Goal: Task Accomplishment & Management: Complete application form

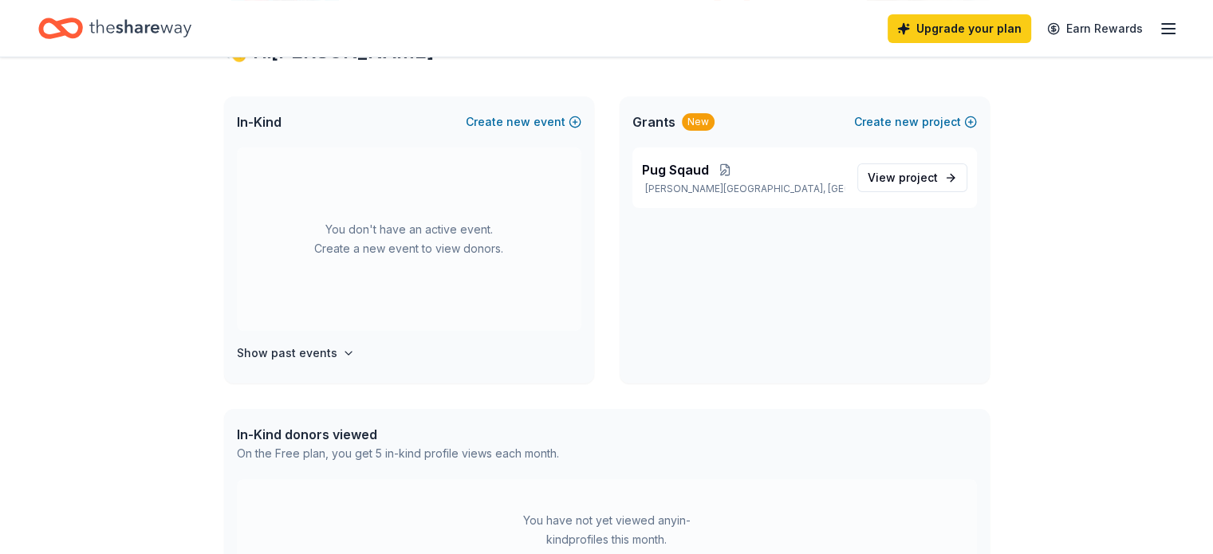
scroll to position [314, 0]
click at [692, 164] on span "Pug Sqaud" at bounding box center [675, 168] width 67 height 19
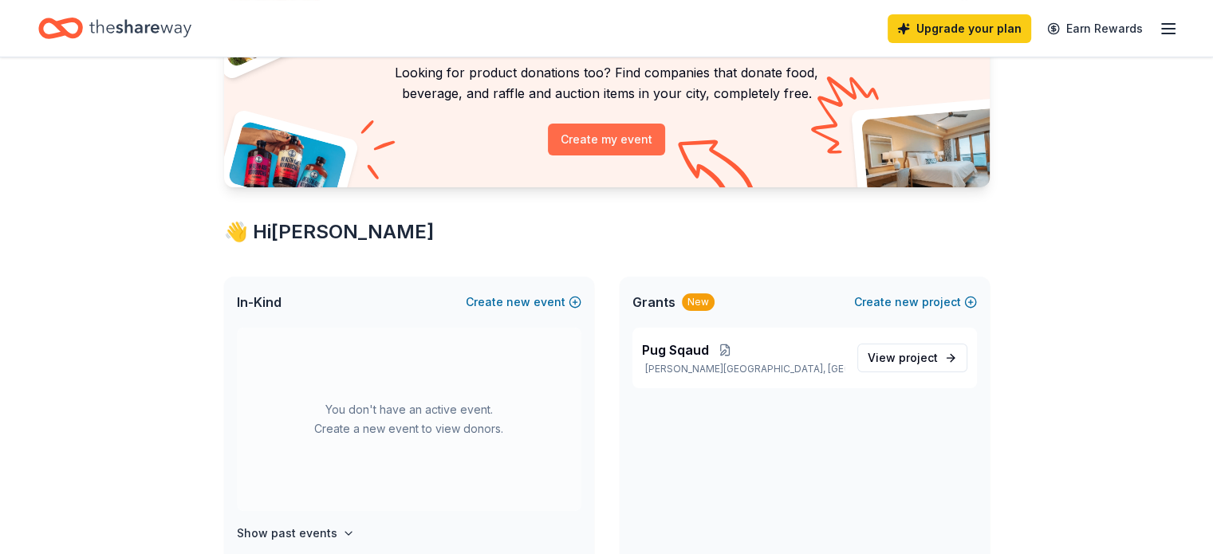
scroll to position [164, 0]
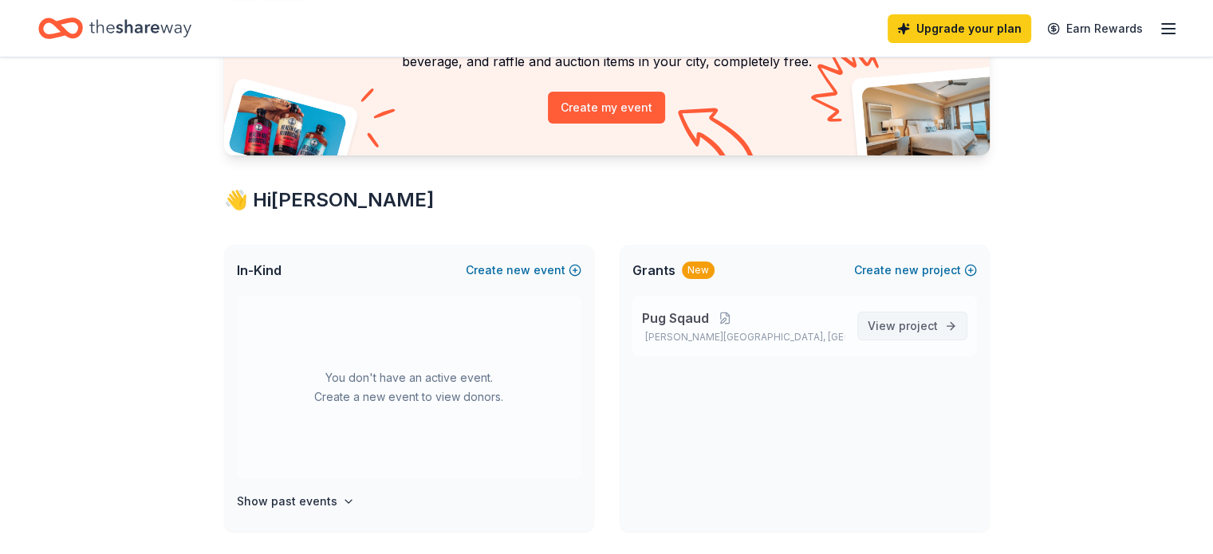
click at [894, 325] on span "View project" at bounding box center [902, 326] width 70 height 19
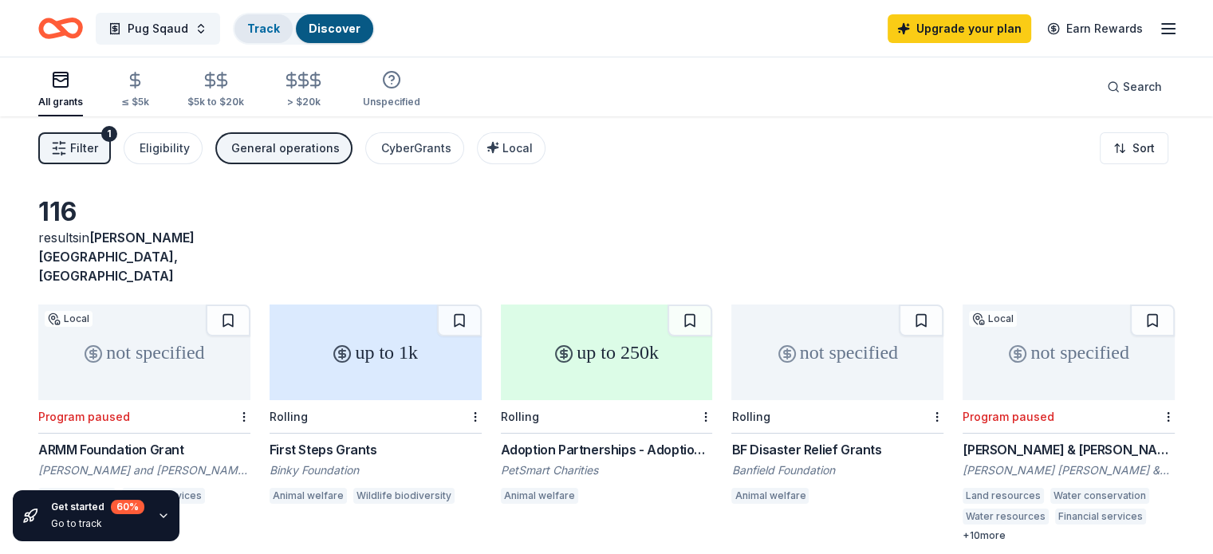
click at [280, 28] on link "Track" at bounding box center [263, 29] width 33 height 14
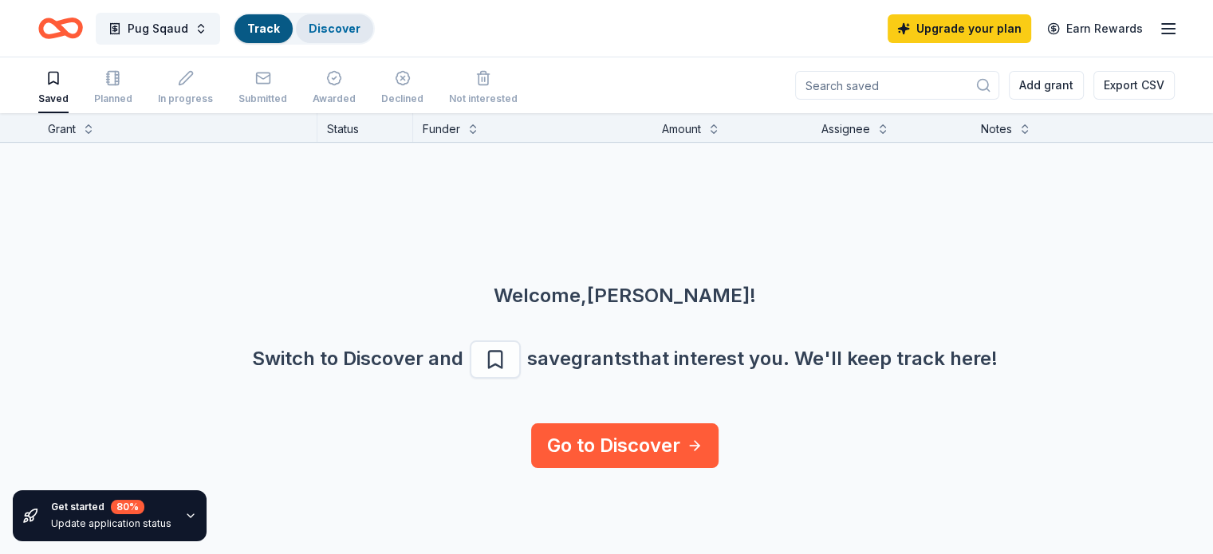
click at [352, 34] on link "Discover" at bounding box center [335, 29] width 52 height 14
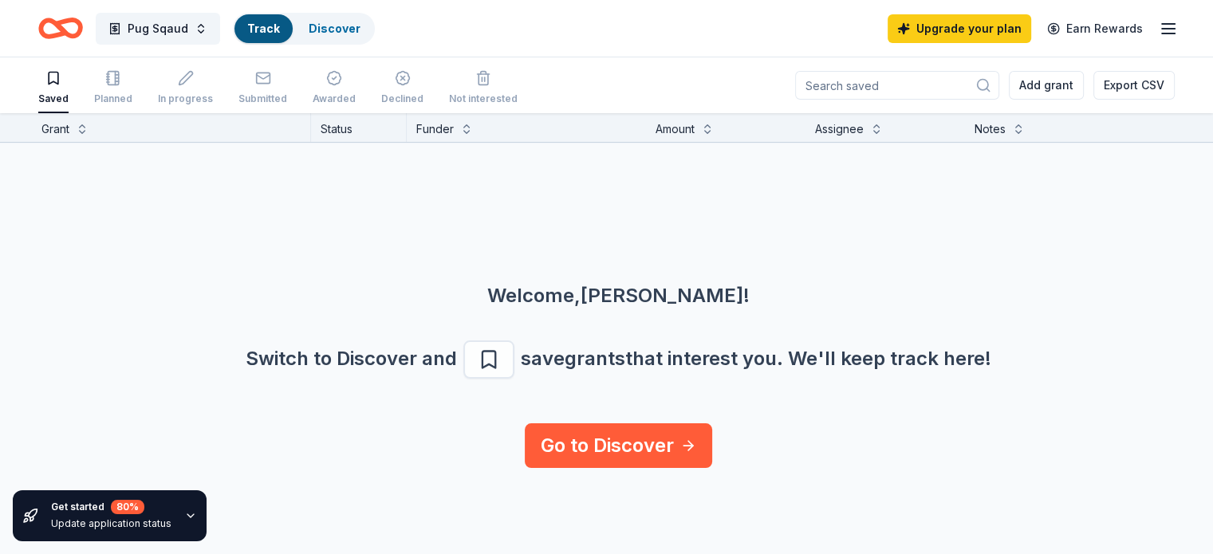
scroll to position [0, 6]
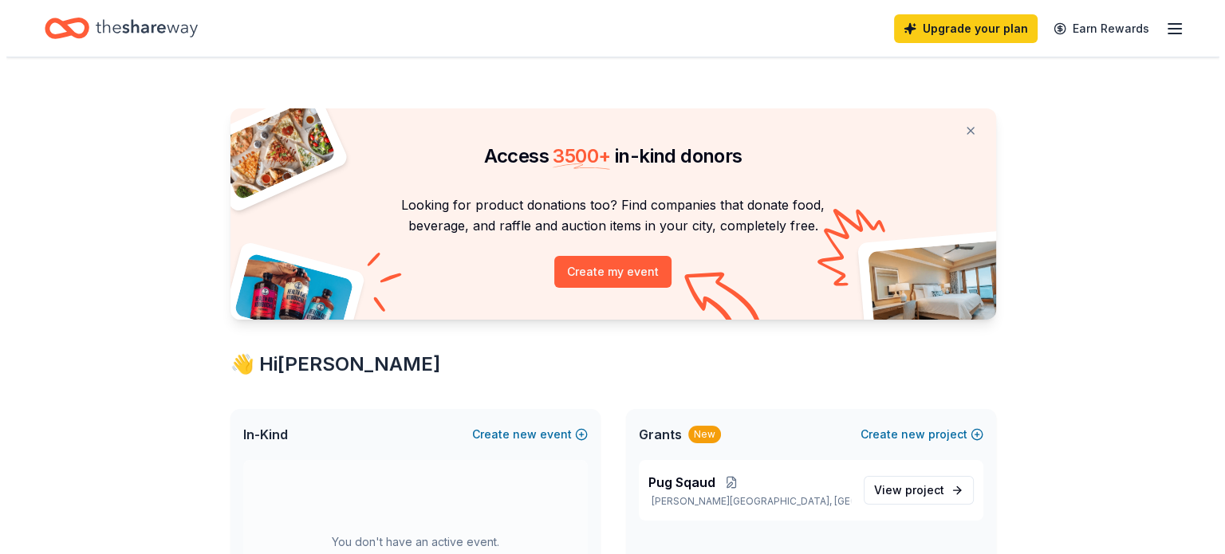
scroll to position [164, 0]
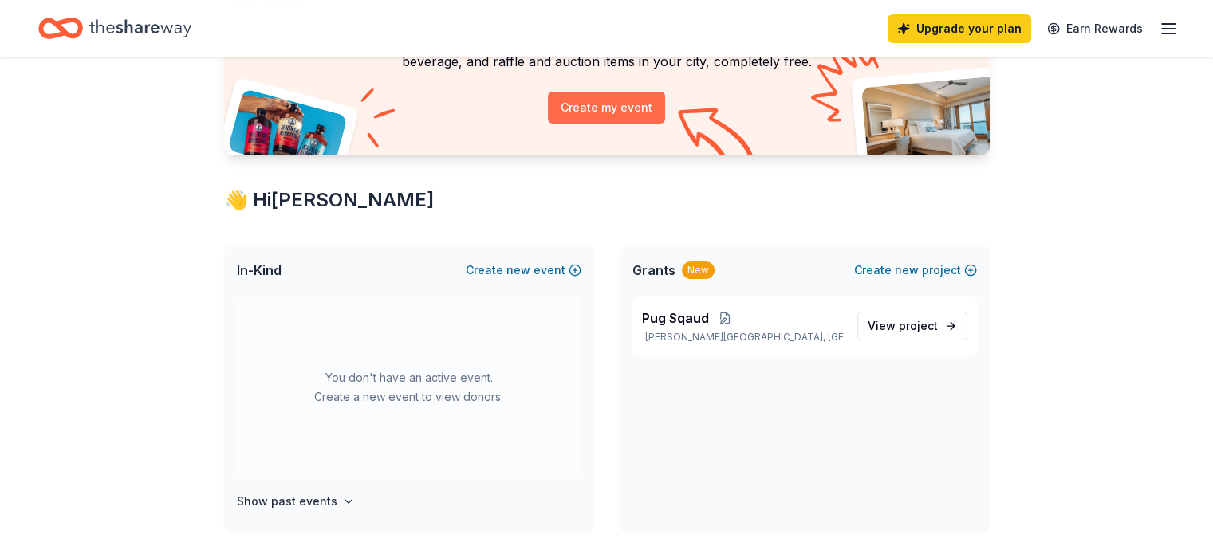
click at [604, 104] on button "Create my event" at bounding box center [606, 108] width 117 height 32
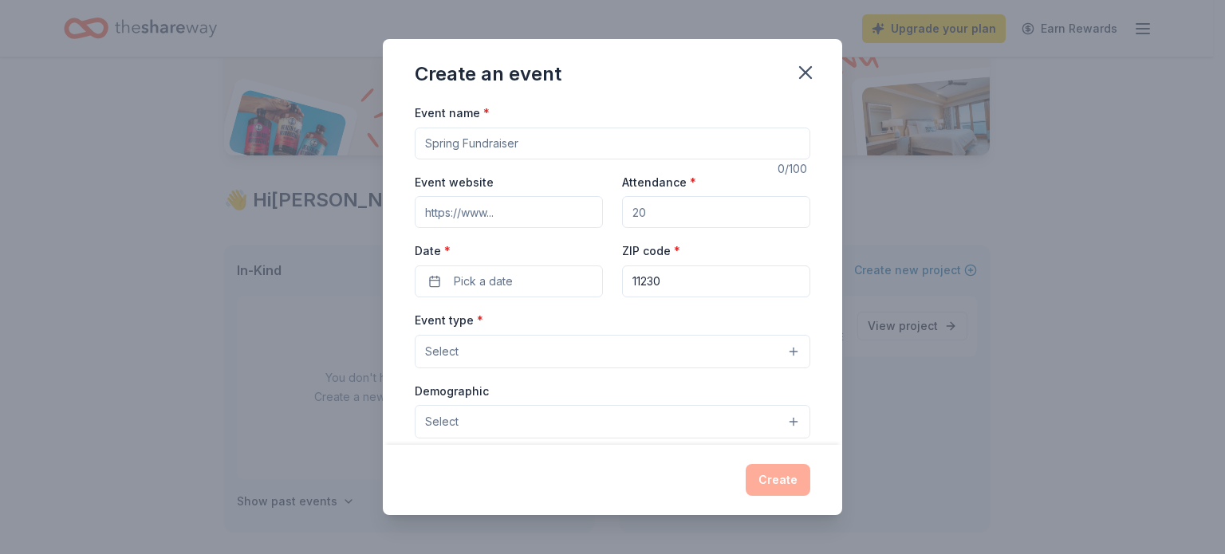
drag, startPoint x: 526, startPoint y: 146, endPoint x: 376, endPoint y: 151, distance: 150.0
click at [376, 151] on div "Create an event Event name * 0 /100 Event website Attendance * Date * Pick a da…" at bounding box center [612, 277] width 1225 height 554
click at [462, 140] on input "Event name *" at bounding box center [612, 144] width 395 height 32
click at [507, 144] on input "Wyoming Pug Rescue" at bounding box center [612, 144] width 395 height 32
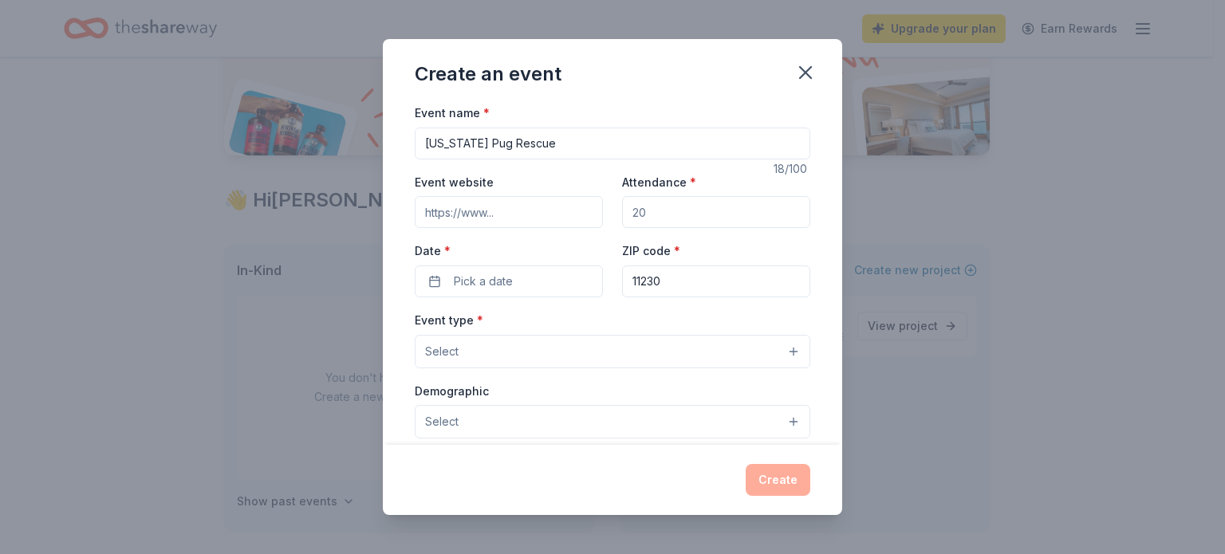
click at [507, 144] on input "Wyoming Pug Rescue" at bounding box center [612, 144] width 395 height 32
type input "[US_STATE] Pug Roundup"
click at [520, 215] on input "Event website" at bounding box center [509, 212] width 188 height 32
paste input "https://wyomingpugrescue.org/"
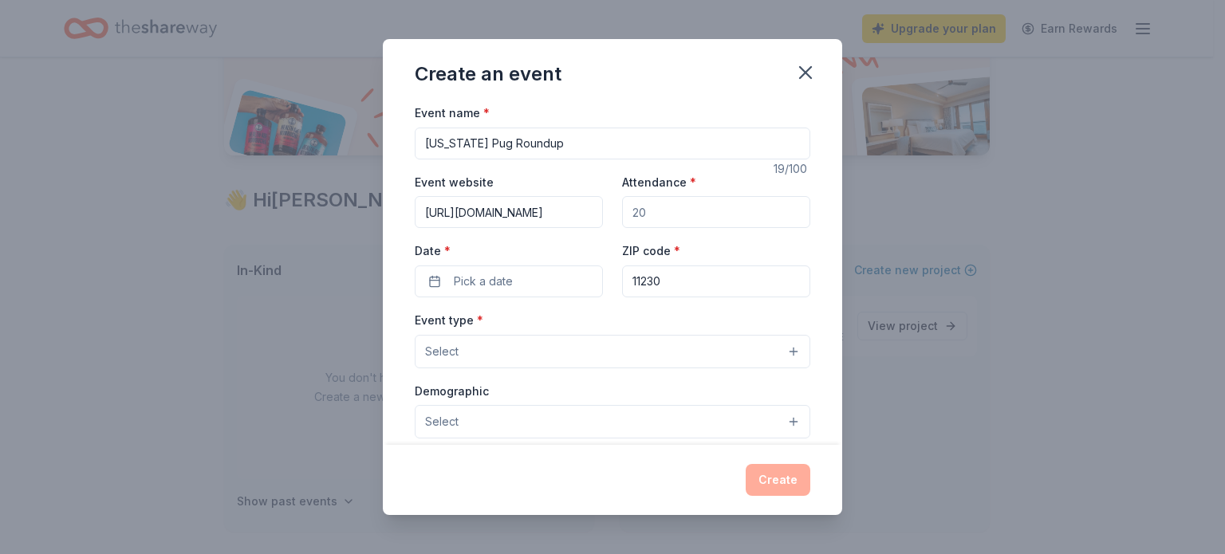
type input "https://wyomingpugrescue.org/"
drag, startPoint x: 654, startPoint y: 219, endPoint x: 593, endPoint y: 210, distance: 61.3
click at [593, 210] on div "Event website https://wyomingpugrescue.org/ Attendance * Date * Pick a date ZIP…" at bounding box center [612, 234] width 395 height 125
type input "100"
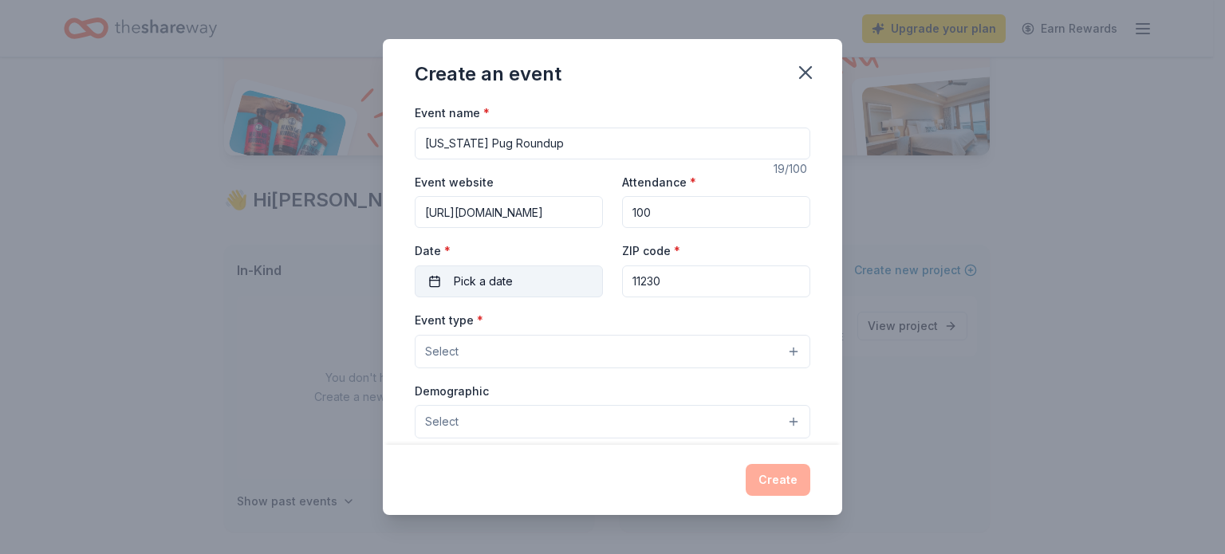
click at [510, 275] on span "Pick a date" at bounding box center [483, 281] width 59 height 19
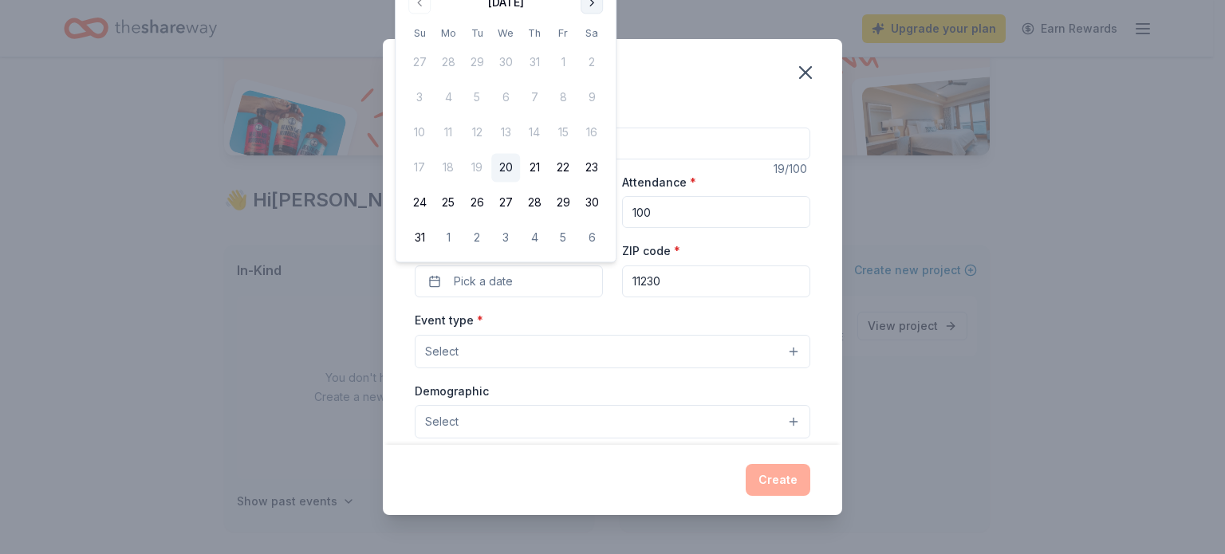
click at [588, 6] on button "Go to next month" at bounding box center [591, 2] width 22 height 22
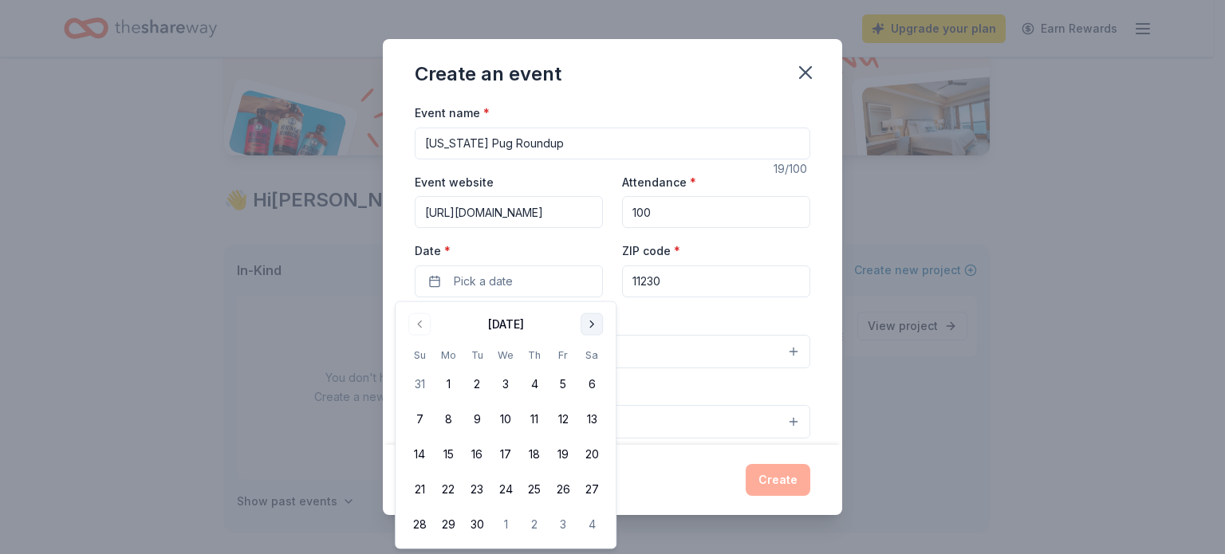
click at [588, 6] on div "Create an event Event name * Wyoming Pug Roundup 19 /100 Event website https://…" at bounding box center [612, 277] width 1225 height 554
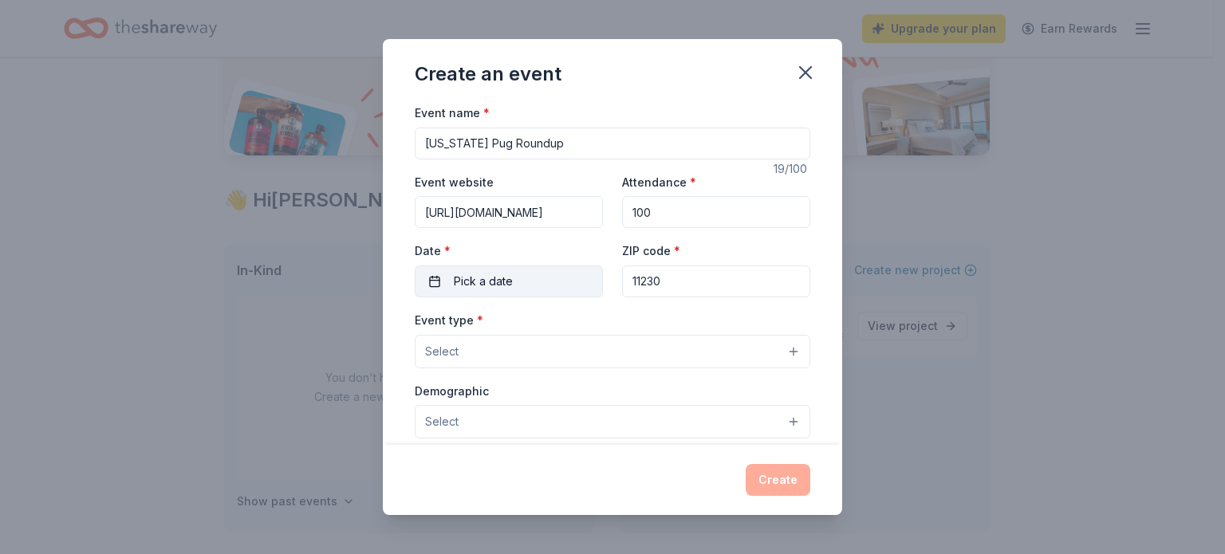
click at [494, 290] on span "Pick a date" at bounding box center [483, 281] width 59 height 19
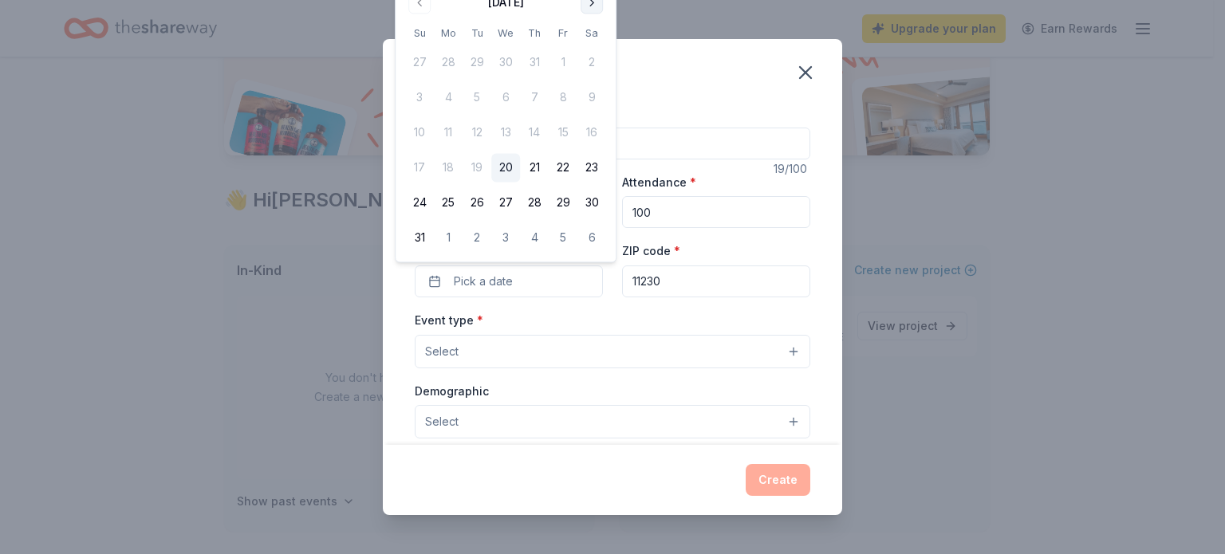
click at [591, 2] on button "Go to next month" at bounding box center [591, 2] width 22 height 22
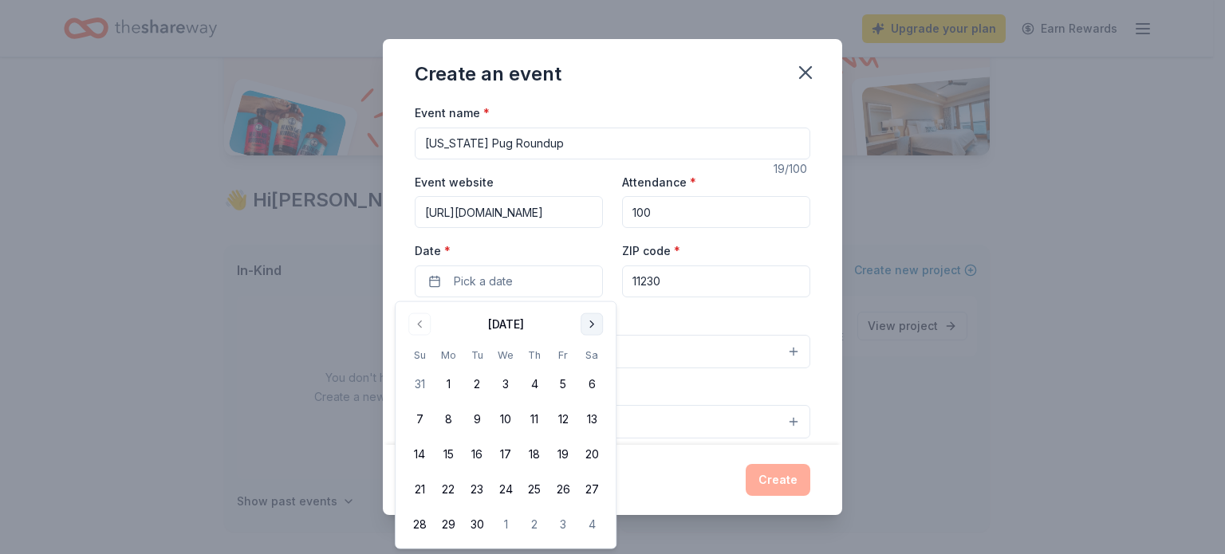
click at [589, 325] on button "Go to next month" at bounding box center [591, 324] width 22 height 22
click at [531, 382] on button "2" at bounding box center [534, 384] width 29 height 29
click at [686, 321] on div "Event type * Select" at bounding box center [612, 339] width 395 height 58
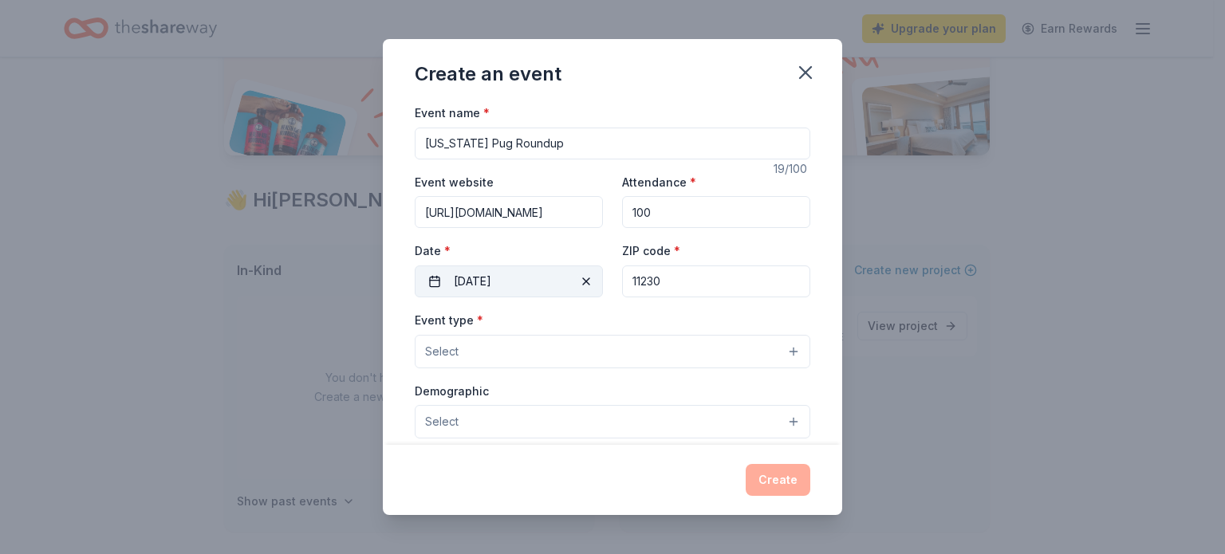
drag, startPoint x: 642, startPoint y: 280, endPoint x: 577, endPoint y: 273, distance: 64.9
click at [577, 273] on div "Event website https://wyomingpugrescue.org/ Attendance * 100 Date * 10/02/2025 …" at bounding box center [612, 234] width 395 height 125
paste input "8252"
type input "82520"
click at [518, 353] on button "Select" at bounding box center [612, 351] width 395 height 33
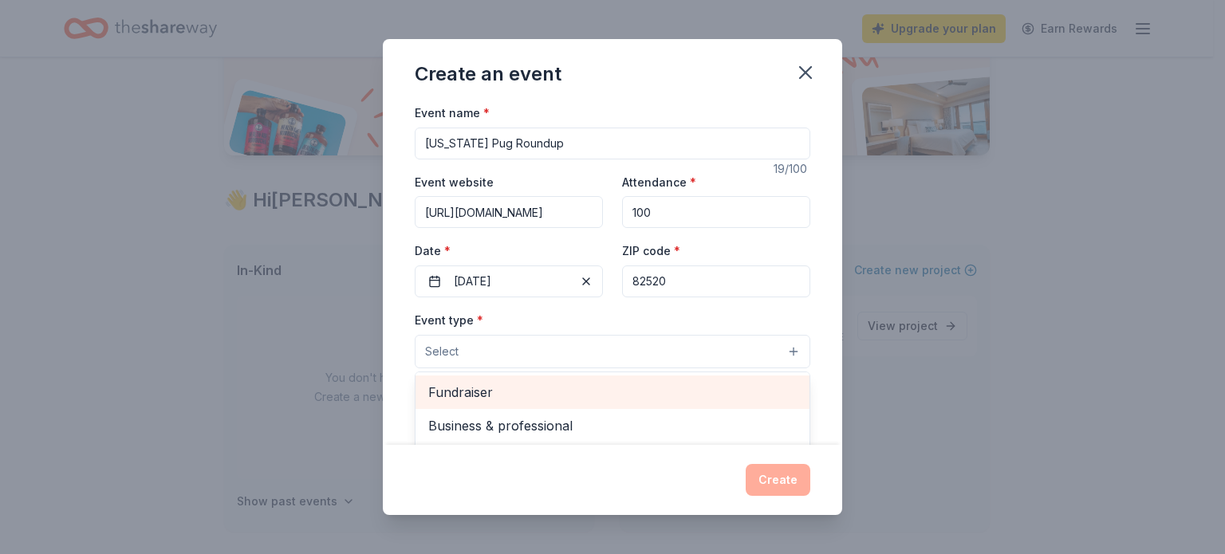
click at [508, 388] on span "Fundraiser" at bounding box center [612, 392] width 368 height 21
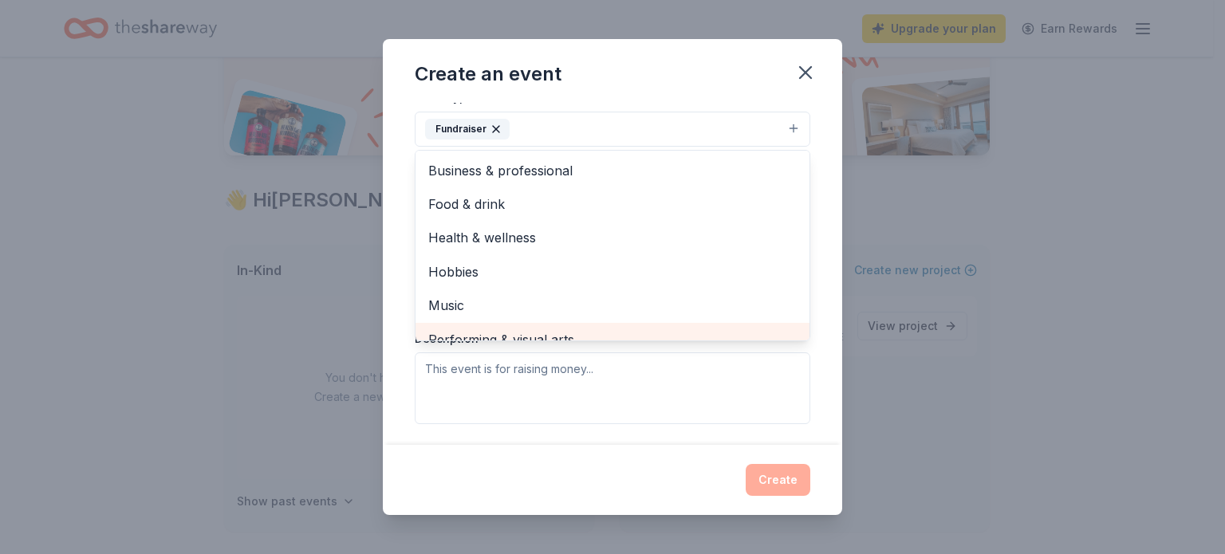
scroll to position [19, 0]
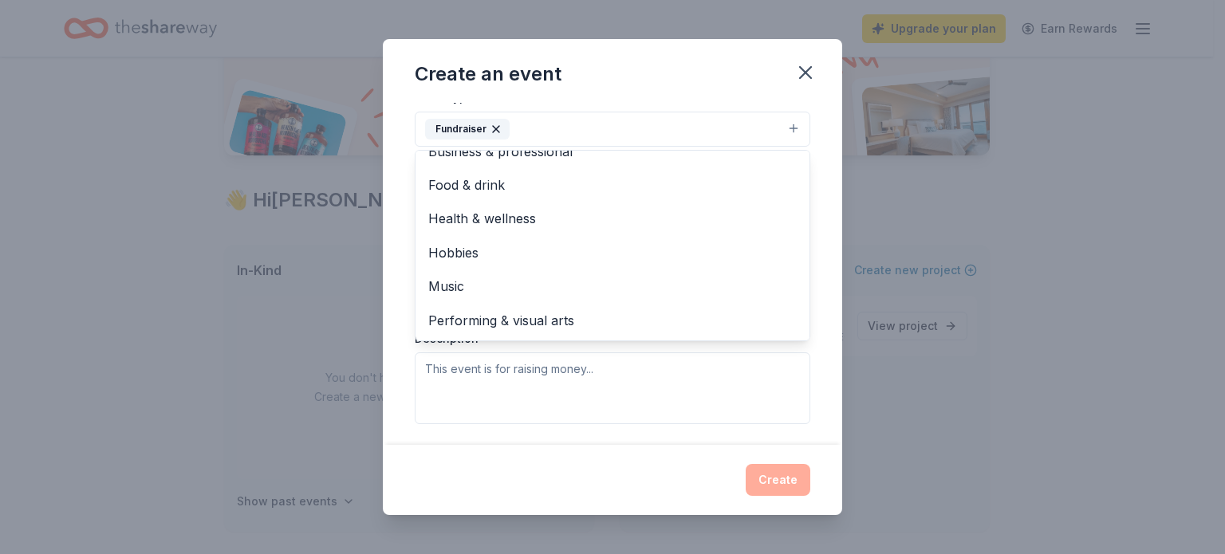
click at [911, 403] on div "Create an event Event name * Wyoming Pug Roundup 19 /100 Event website https://…" at bounding box center [612, 277] width 1225 height 554
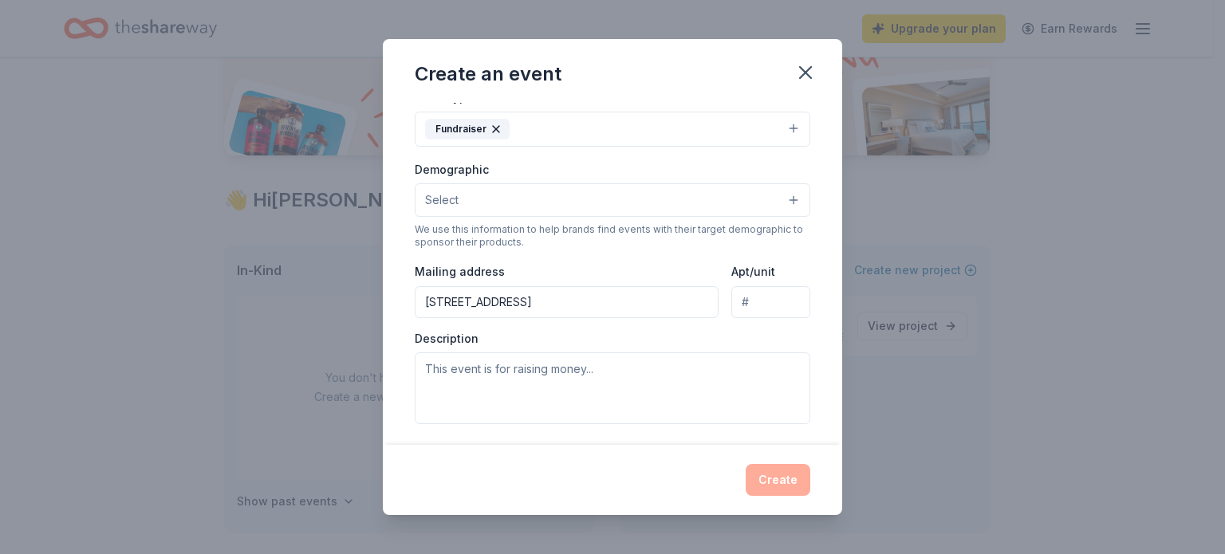
click at [694, 301] on input "1820 AVENUE M - UNIT 590, Brooklyn, NY, 11230-5347" at bounding box center [567, 302] width 304 height 32
drag, startPoint x: 430, startPoint y: 299, endPoint x: 753, endPoint y: 288, distance: 323.1
click at [753, 288] on div "Mailing address 1820 AVENUE M - UNIT 590, Brooklyn, NY, 11230-5347 Apt/unit" at bounding box center [612, 290] width 395 height 57
type input "1"
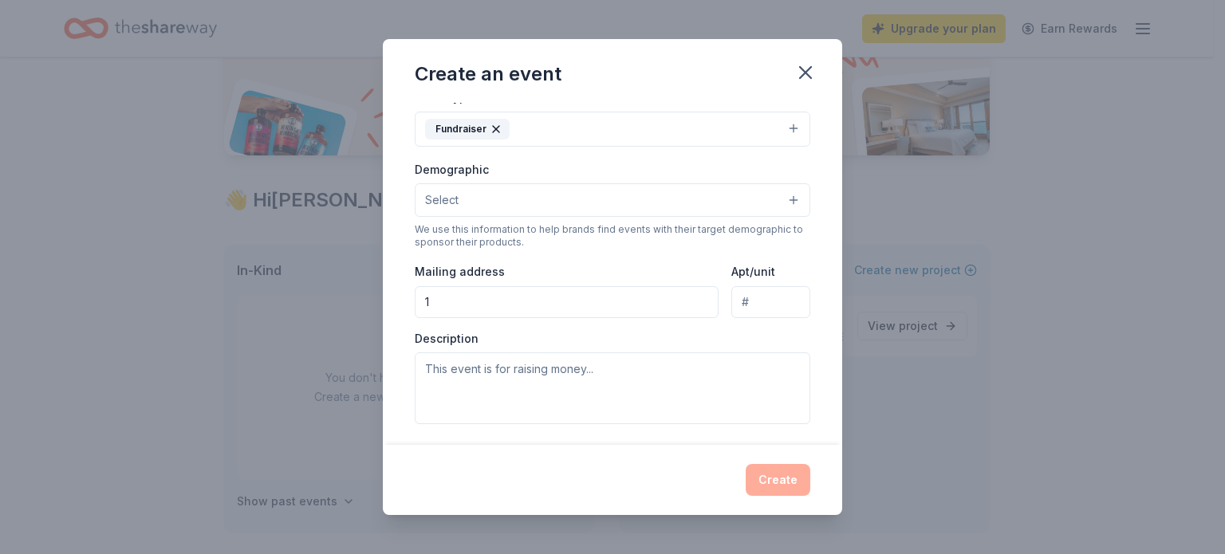
scroll to position [0, 0]
click at [730, 337] on div "Description" at bounding box center [612, 378] width 395 height 94
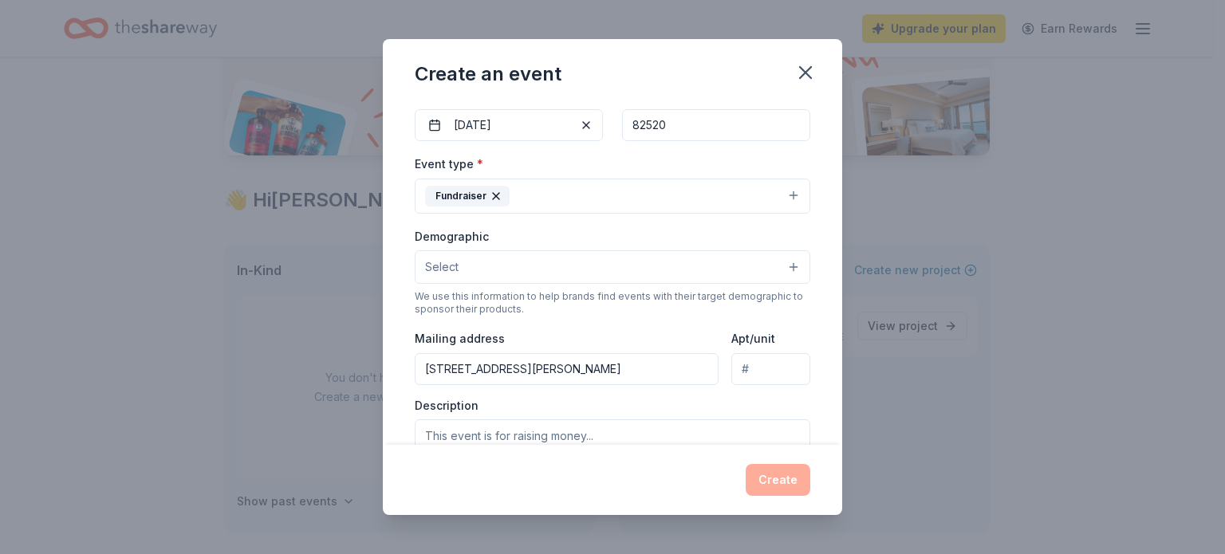
scroll to position [184, 0]
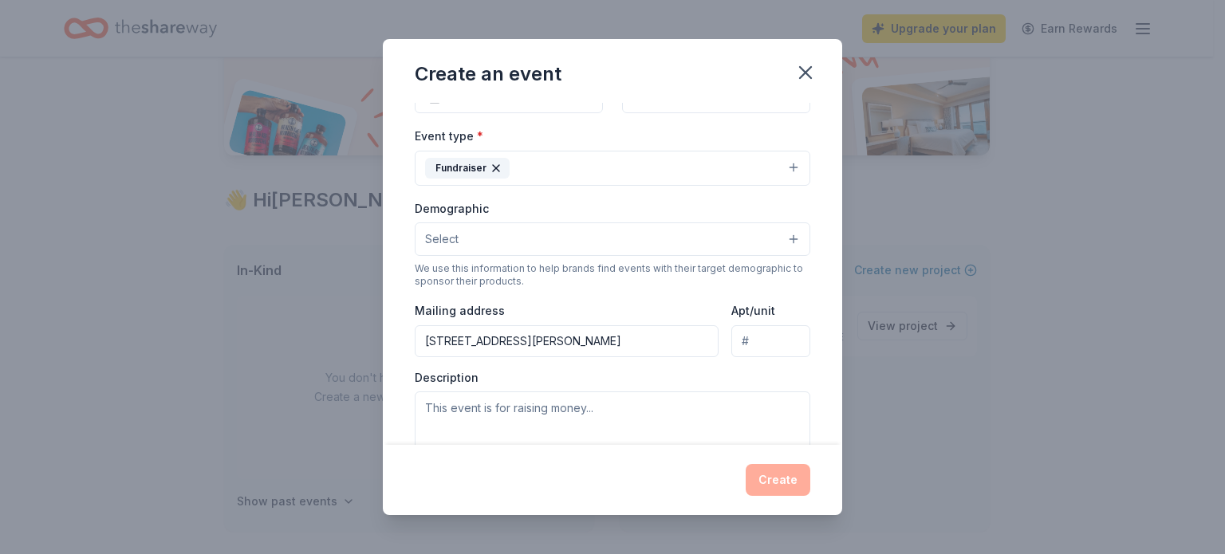
click at [685, 240] on button "Select" at bounding box center [612, 238] width 395 height 33
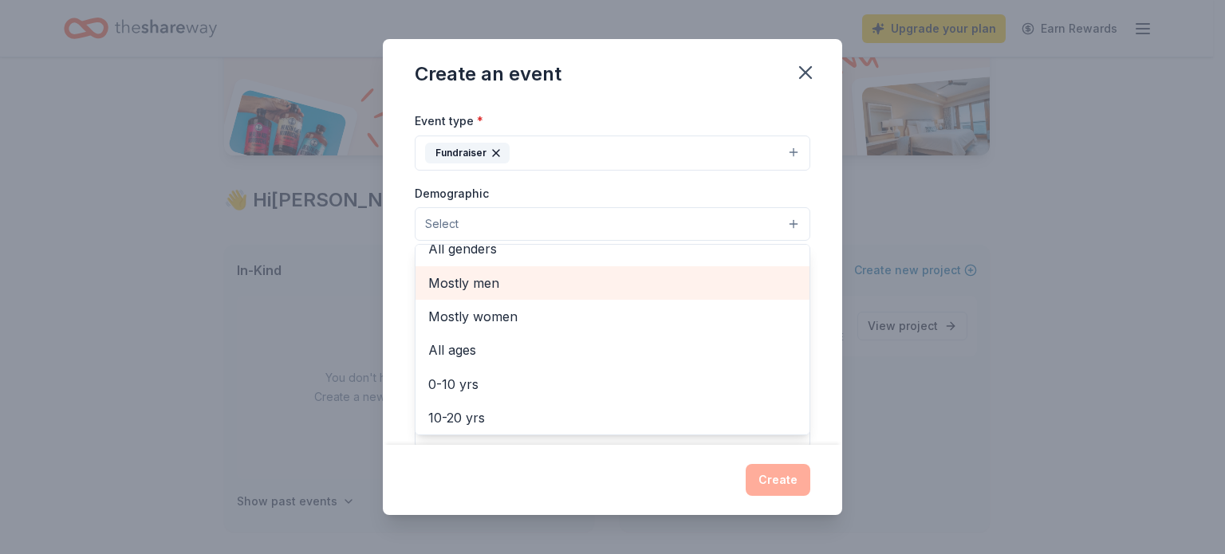
scroll to position [0, 0]
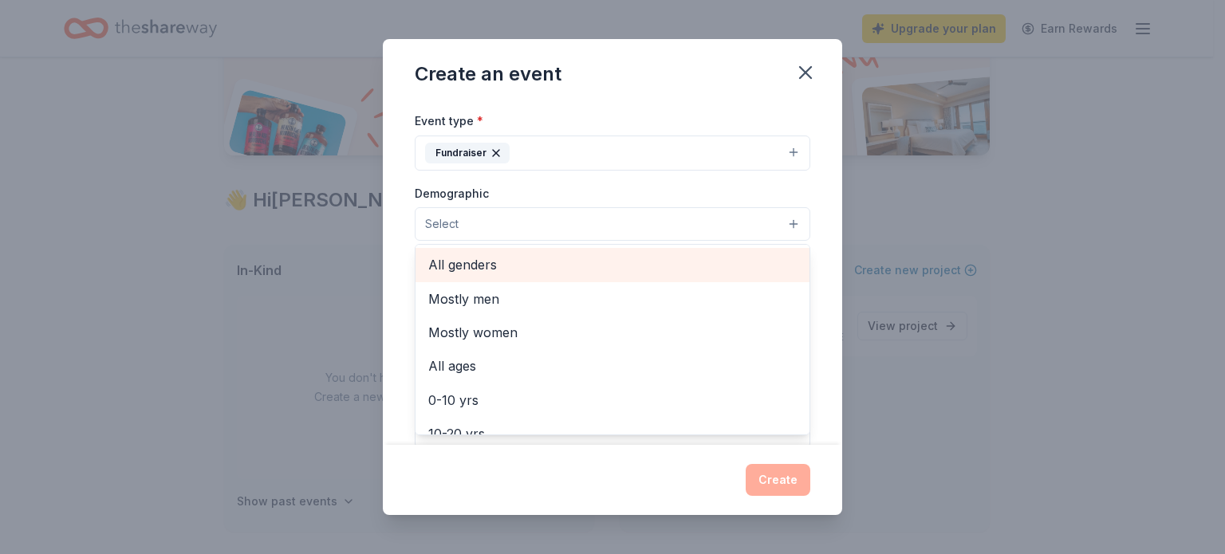
click at [514, 267] on span "All genders" at bounding box center [612, 264] width 368 height 21
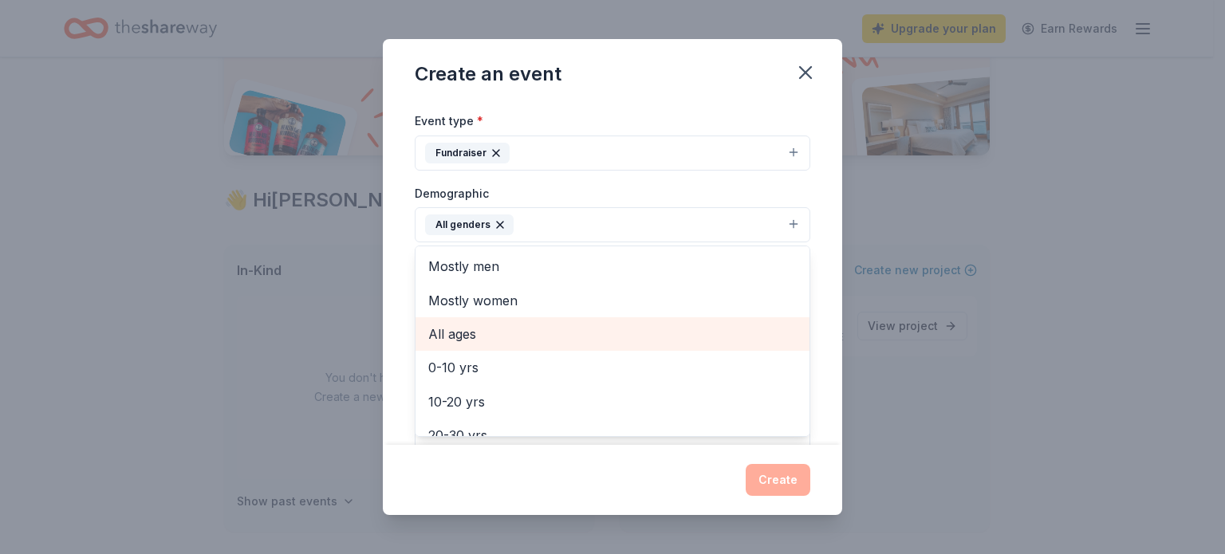
click at [468, 334] on span "All ages" at bounding box center [612, 334] width 368 height 21
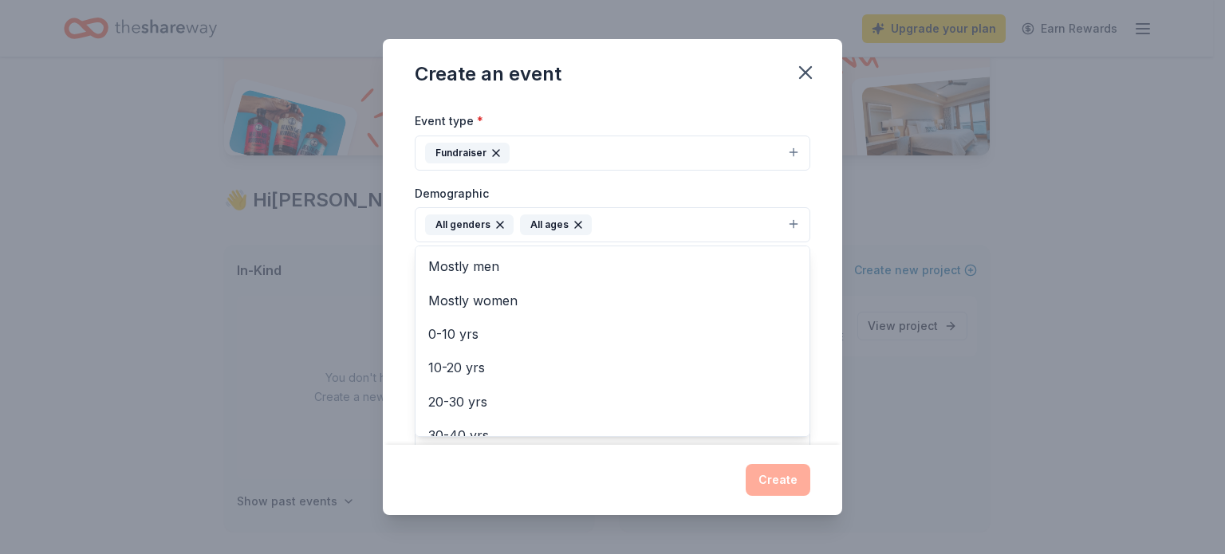
click at [893, 369] on div "Create an event Event name * Wyoming Pug Roundup 19 /100 Event website https://…" at bounding box center [612, 277] width 1225 height 554
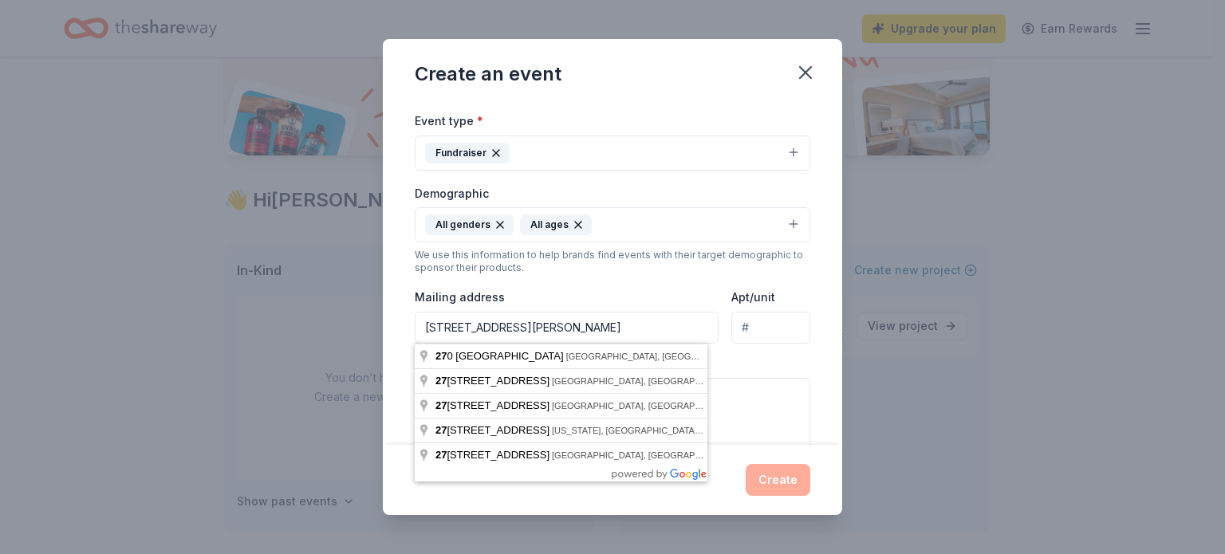
drag, startPoint x: 590, startPoint y: 331, endPoint x: 289, endPoint y: 353, distance: 302.2
click at [289, 353] on div "Create an event Event name * Wyoming Pug Roundup 19 /100 Event website https://…" at bounding box center [612, 277] width 1225 height 554
paste input "Wyoming Pug Rescue 608 Main St Lander WY 82520-3034"
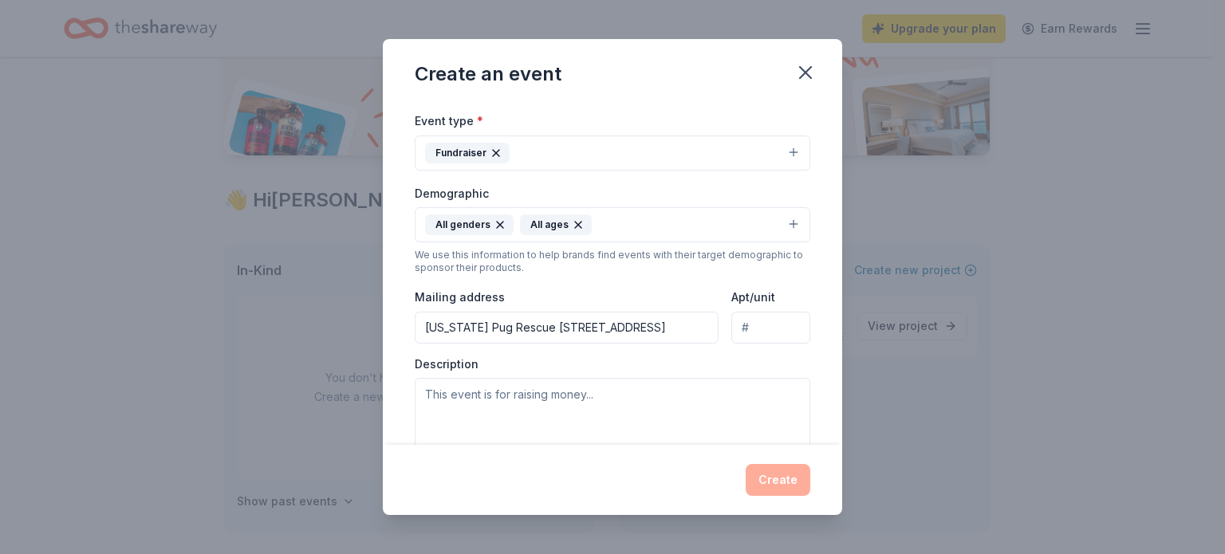
type input "Wyoming Pug Rescue 608 Main St Lander WY 82520-3034"
click at [589, 399] on textarea at bounding box center [612, 414] width 395 height 72
type textarea "R"
paste textarea "[US_STATE] Pug Rescues Annual Fundraiser. A weekend of fun and pugs!!"
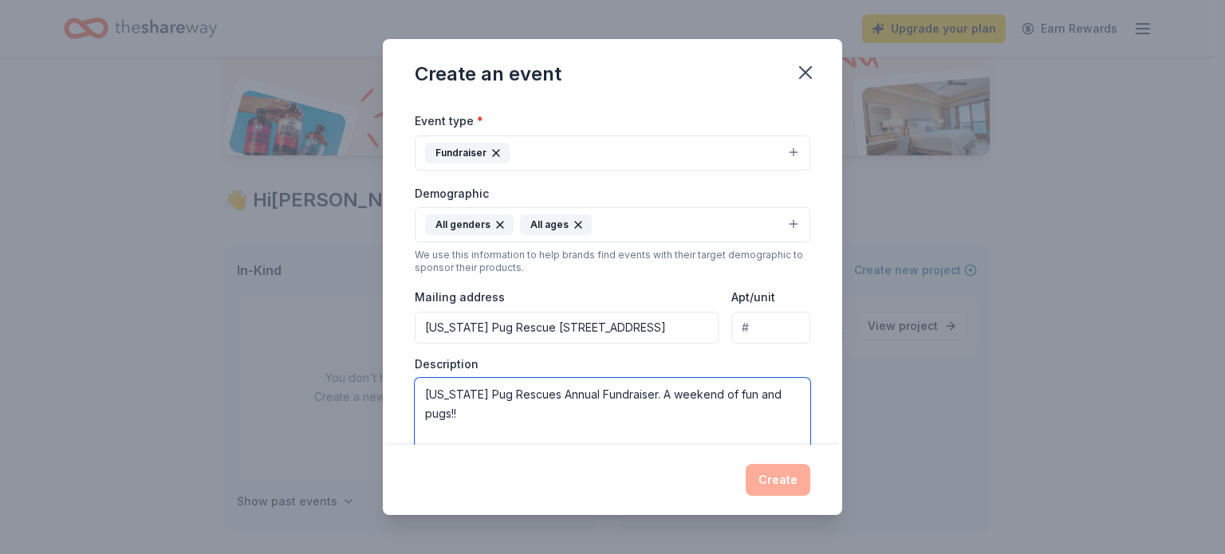
type textarea "[US_STATE] Pug Rescues Annual Fundraiser. A weekend of fun and pugs!!"
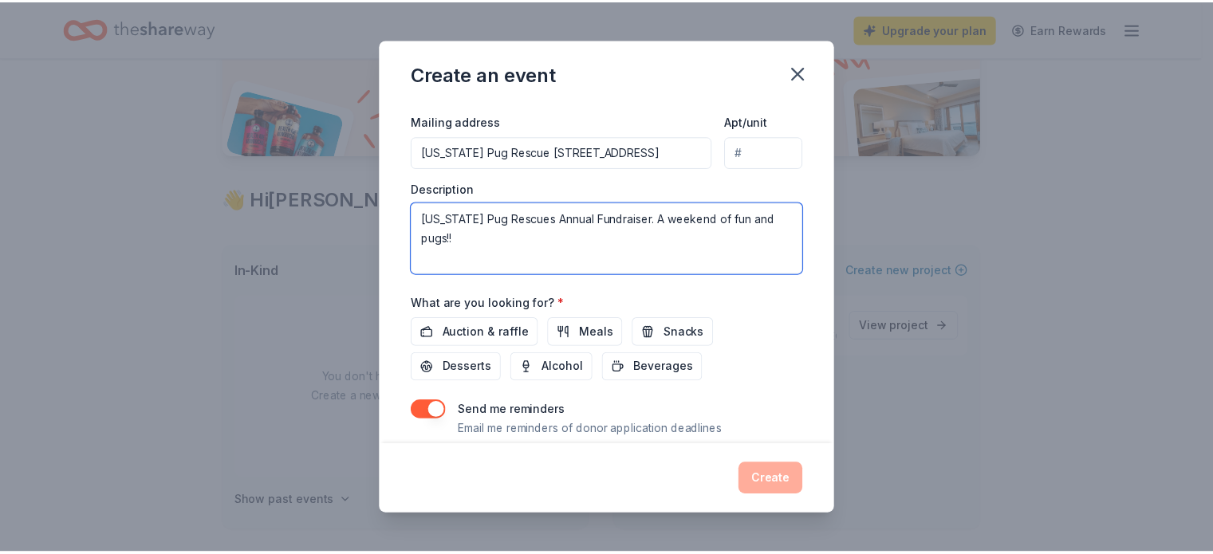
scroll to position [422, 0]
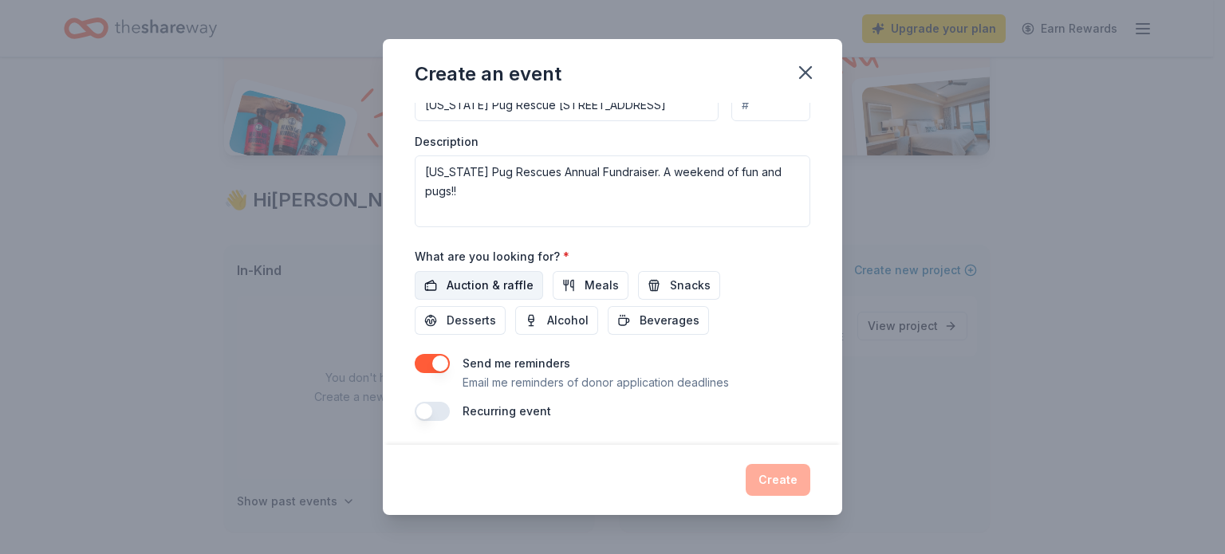
click at [512, 281] on span "Auction & raffle" at bounding box center [489, 285] width 87 height 19
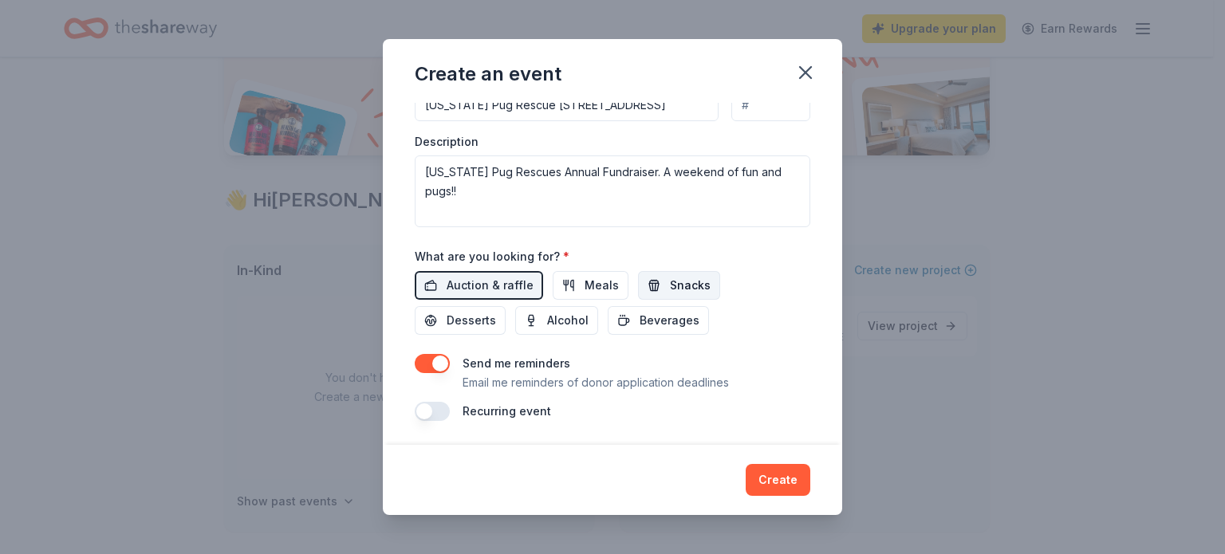
click at [670, 289] on span "Snacks" at bounding box center [690, 285] width 41 height 19
click at [472, 317] on span "Desserts" at bounding box center [470, 320] width 49 height 19
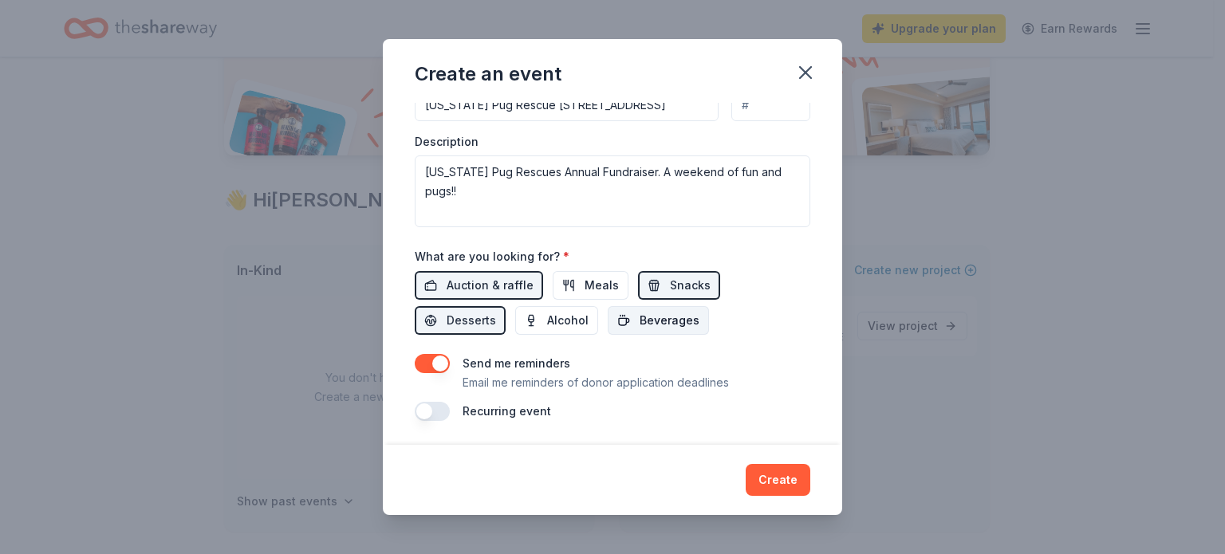
click at [631, 319] on button "Beverages" at bounding box center [658, 320] width 101 height 29
click at [568, 328] on span "Alcohol" at bounding box center [567, 320] width 41 height 19
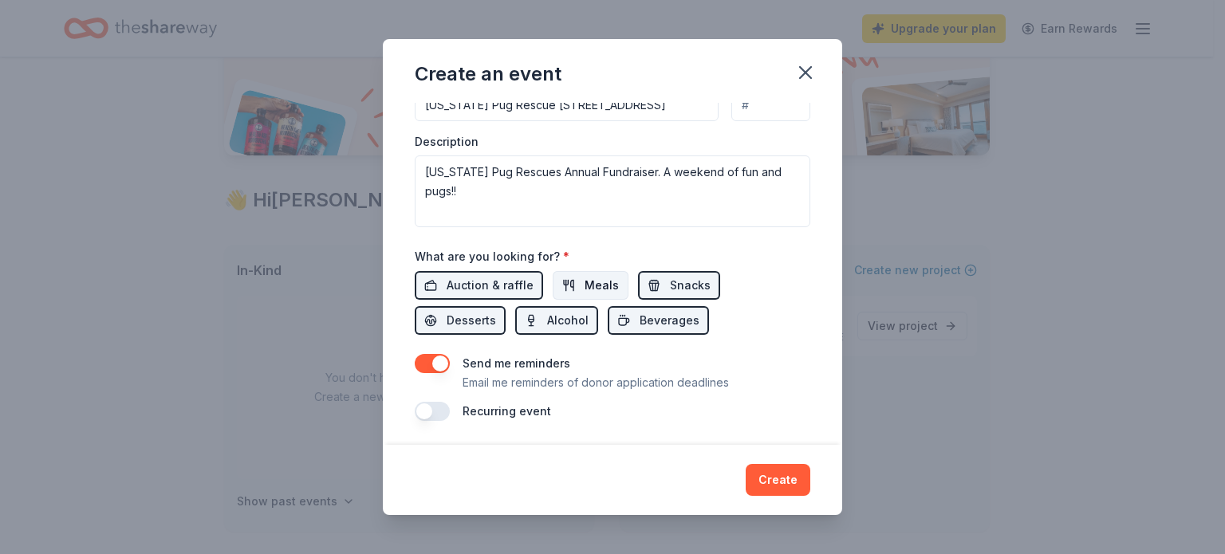
click at [588, 281] on span "Meals" at bounding box center [601, 285] width 34 height 19
click at [771, 474] on button "Create" at bounding box center [777, 480] width 65 height 32
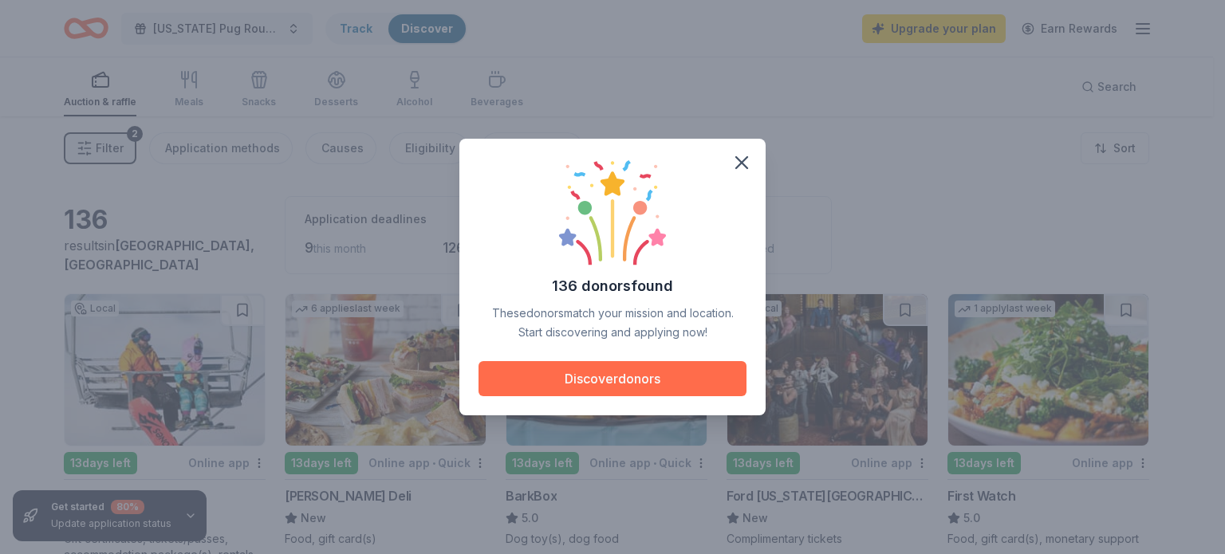
click at [618, 369] on button "Discover donors" at bounding box center [612, 378] width 268 height 35
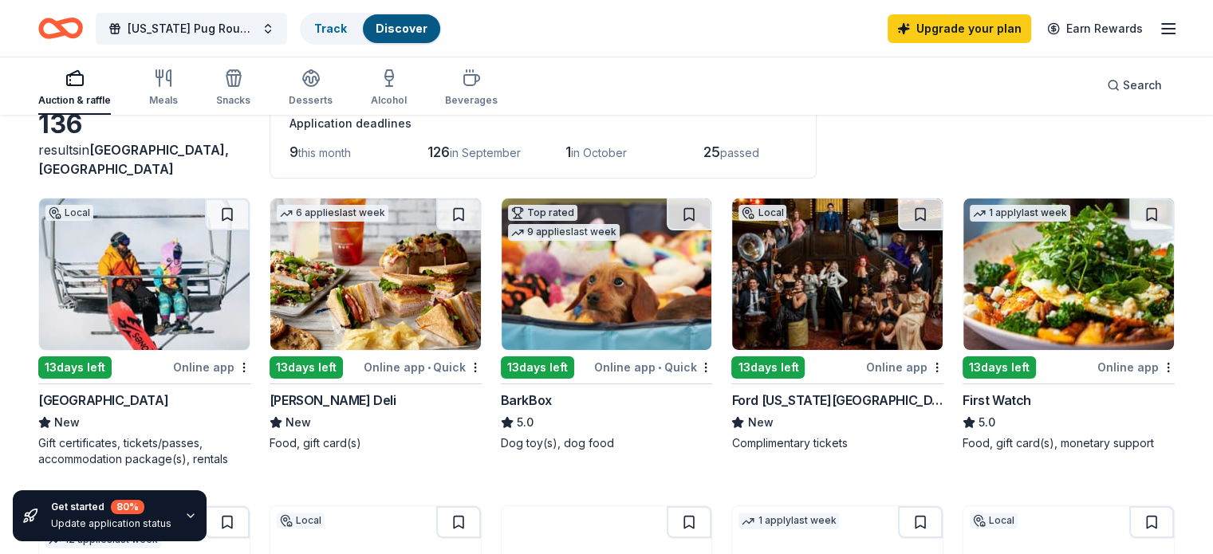
scroll to position [95, 0]
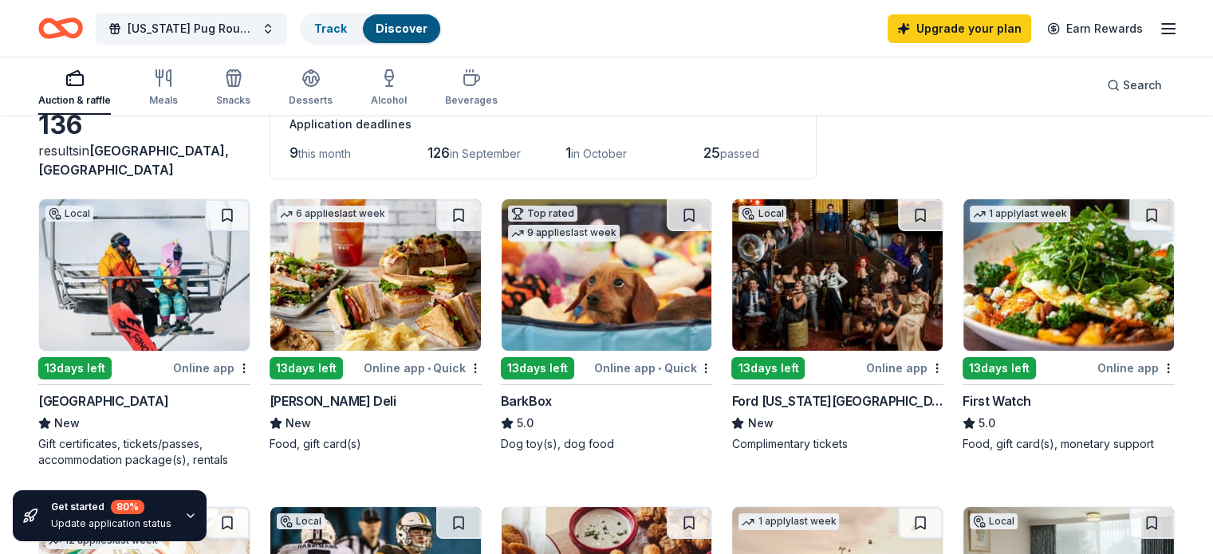
click at [625, 368] on div "Online app • Quick" at bounding box center [653, 368] width 118 height 20
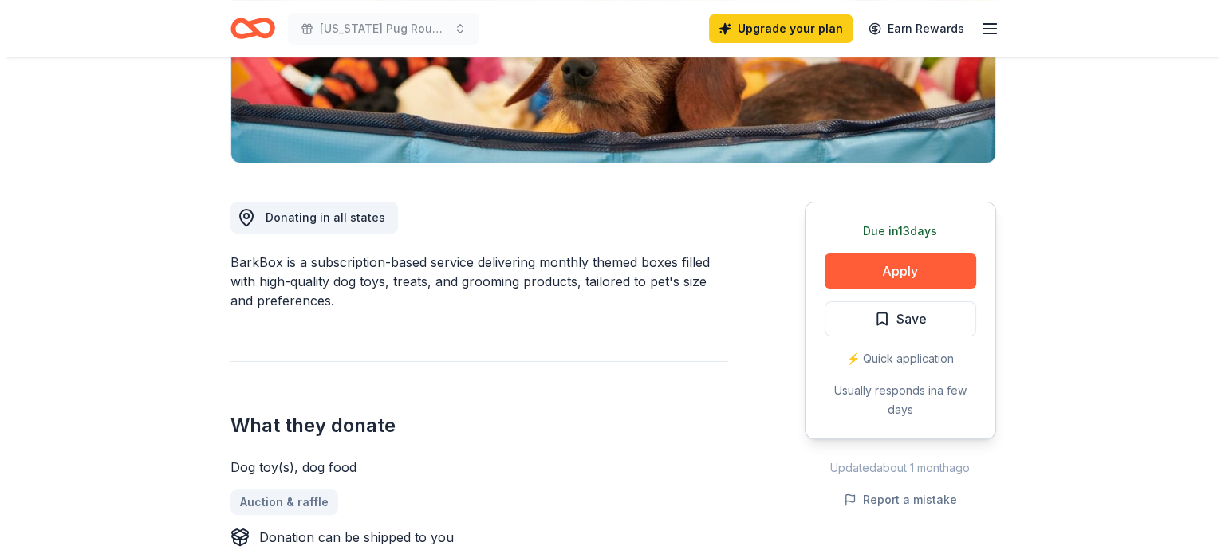
scroll to position [322, 0]
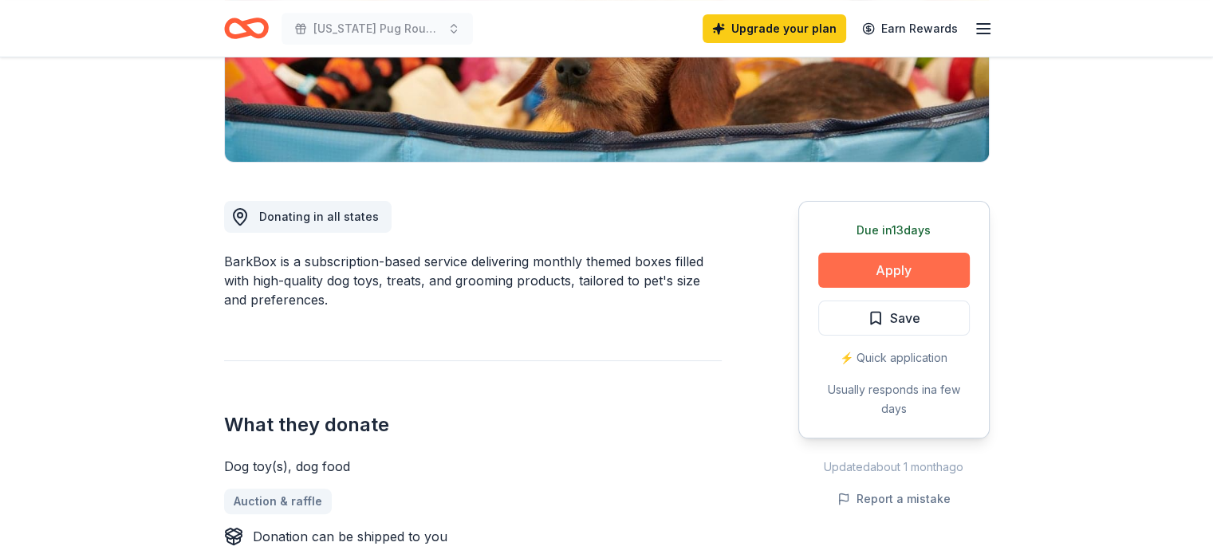
click at [863, 275] on button "Apply" at bounding box center [893, 270] width 151 height 35
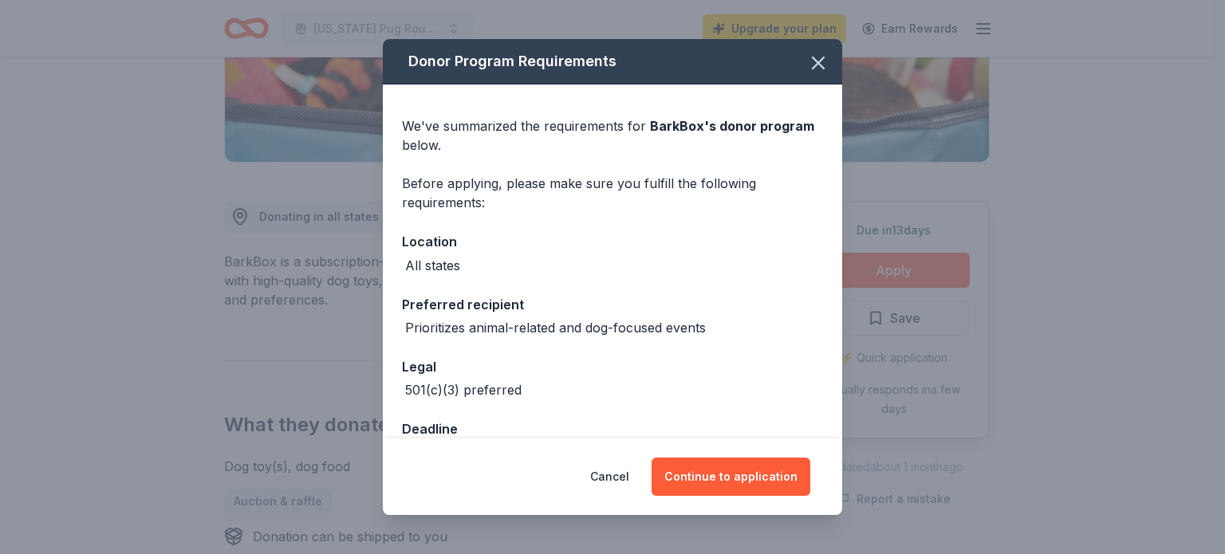
scroll to position [45, 0]
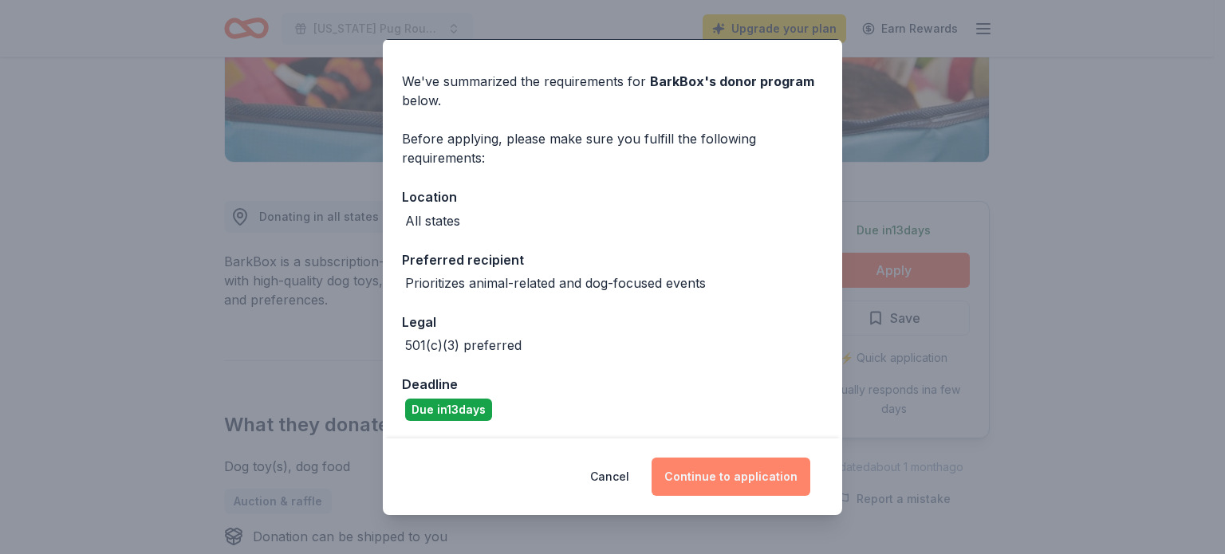
click at [718, 472] on button "Continue to application" at bounding box center [730, 477] width 159 height 38
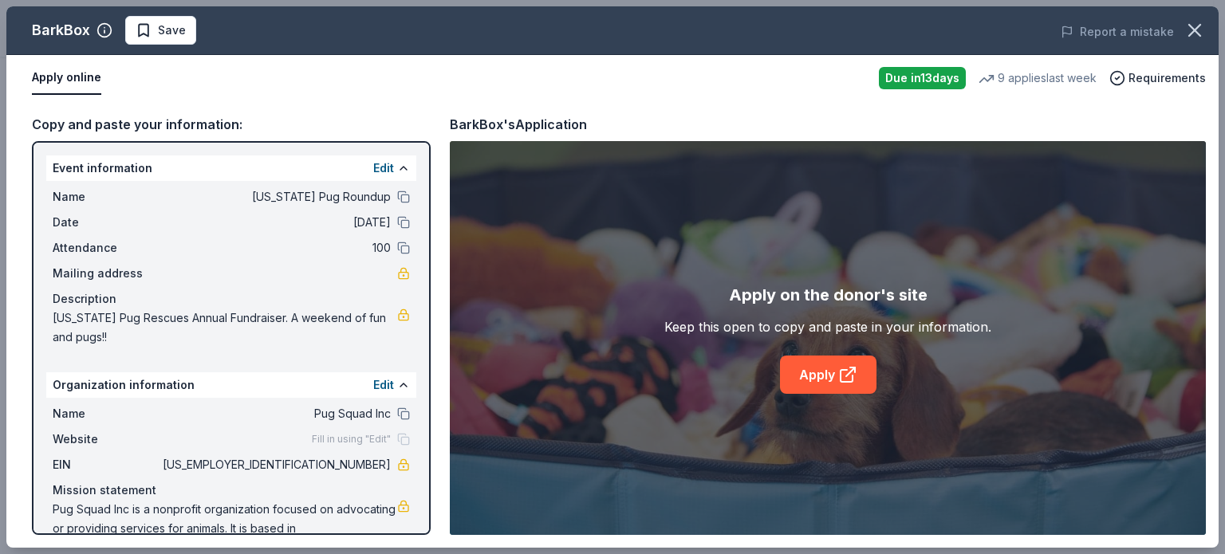
scroll to position [41, 0]
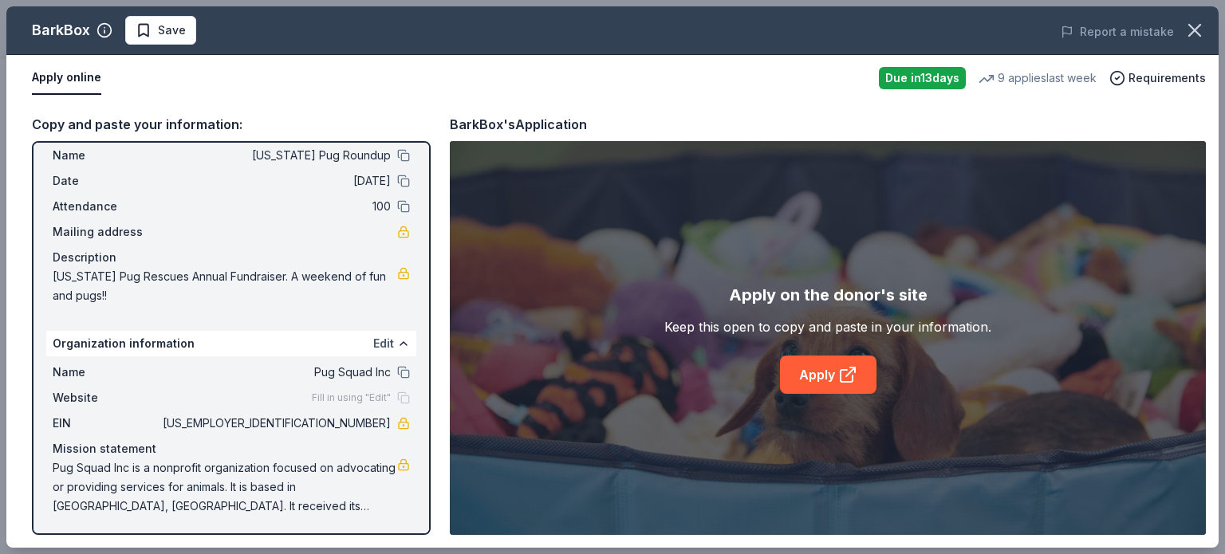
click at [373, 343] on button "Edit" at bounding box center [383, 343] width 21 height 19
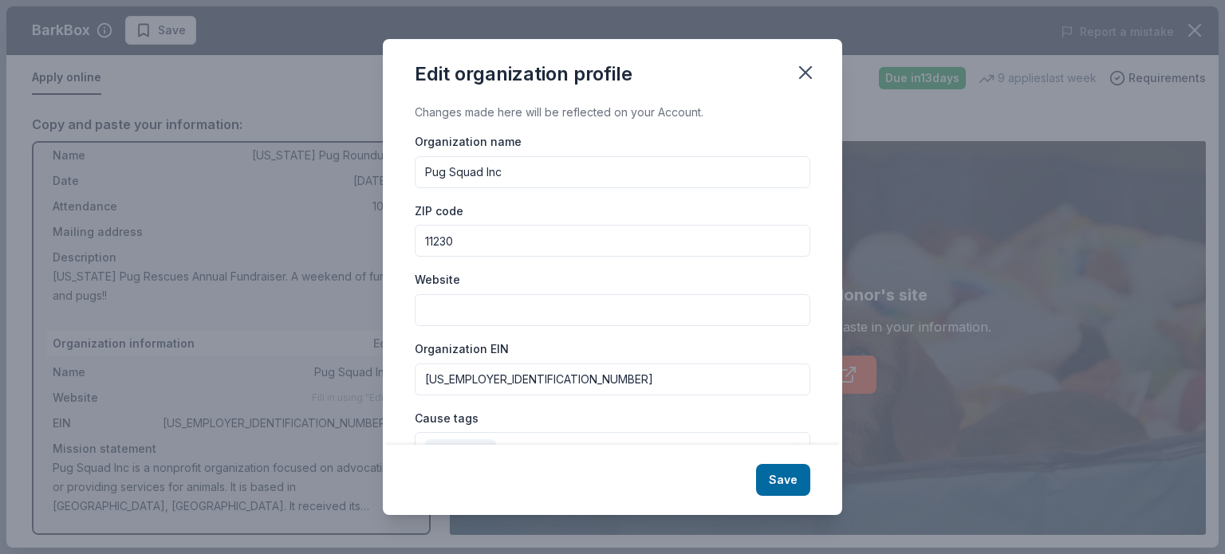
click at [373, 343] on div "Edit organization profile Changes made here will be reflected on your Account. …" at bounding box center [612, 277] width 1225 height 554
